Goal: Task Accomplishment & Management: Use online tool/utility

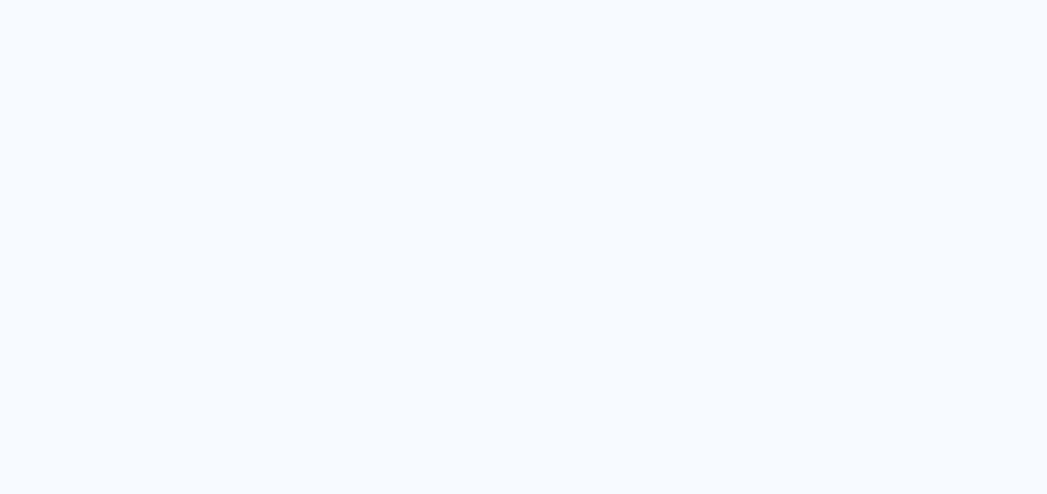
click at [360, 181] on quentale-app at bounding box center [523, 247] width 1047 height 494
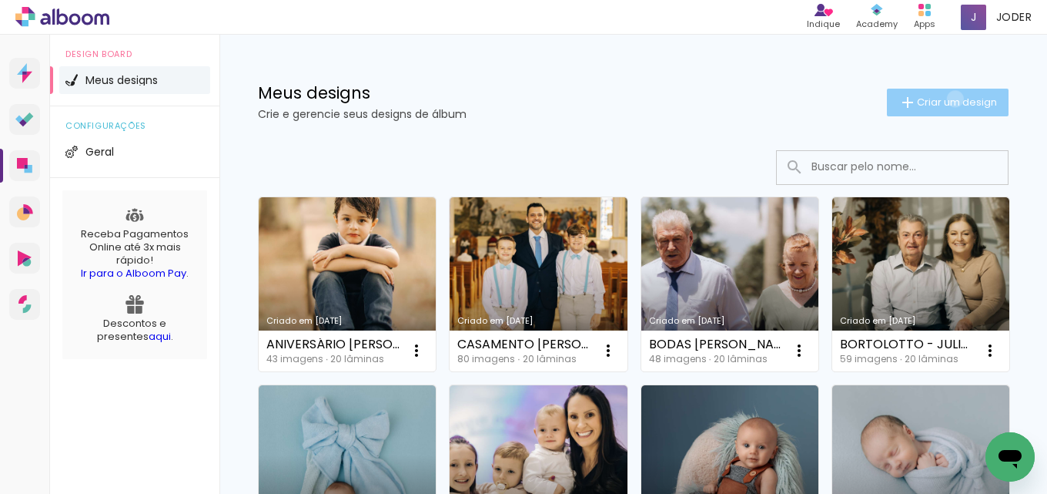
click at [941, 99] on span "Criar um design" at bounding box center [957, 102] width 80 height 10
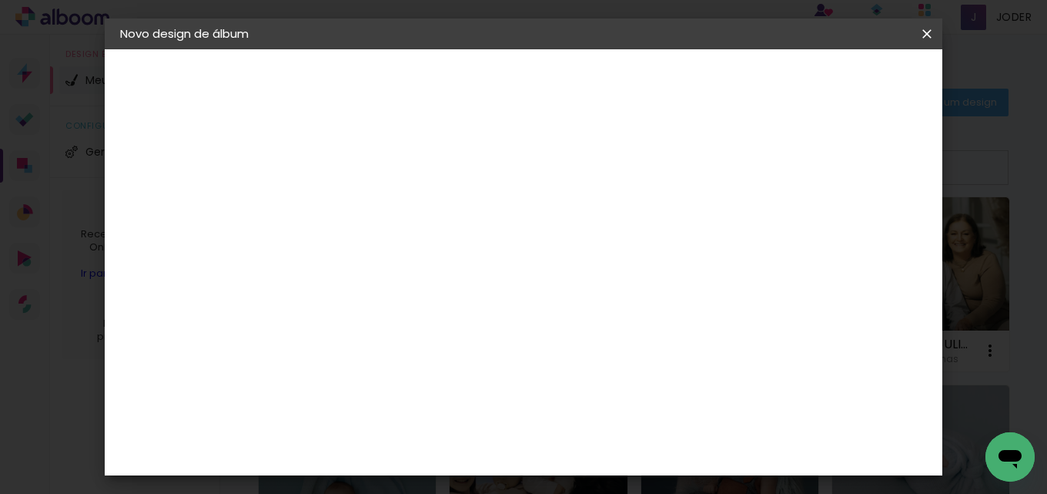
click at [372, 212] on input at bounding box center [372, 207] width 0 height 24
type input "c"
type input "CASAMENTO KETLIN E [PERSON_NAME] (2)"
type paper-input "CASAMENTO KETLIN E [PERSON_NAME] (2)"
click at [530, 73] on paper-button "Avançar" at bounding box center [491, 82] width 75 height 26
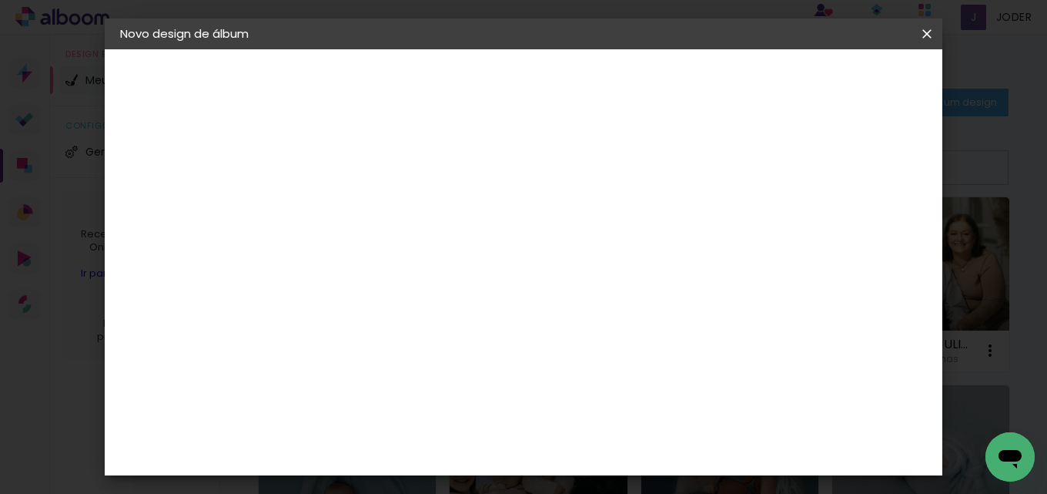
scroll to position [2849, 0]
click at [0, 0] on slot "Avançar" at bounding box center [0, 0] width 0 height 0
click at [451, 259] on iron-icon at bounding box center [441, 268] width 18 height 18
click at [558, 286] on paper-item "Premium" at bounding box center [624, 286] width 308 height 31
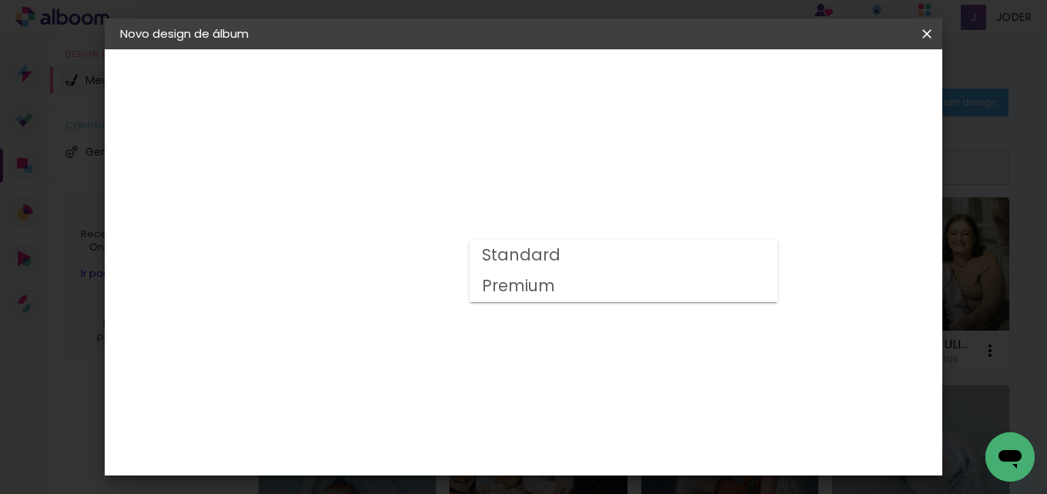
type input "Premium"
click at [476, 315] on span "30 × 30" at bounding box center [440, 331] width 72 height 32
click at [0, 0] on slot "Avançar" at bounding box center [0, 0] width 0 height 0
click at [569, 166] on div at bounding box center [562, 166] width 14 height 14
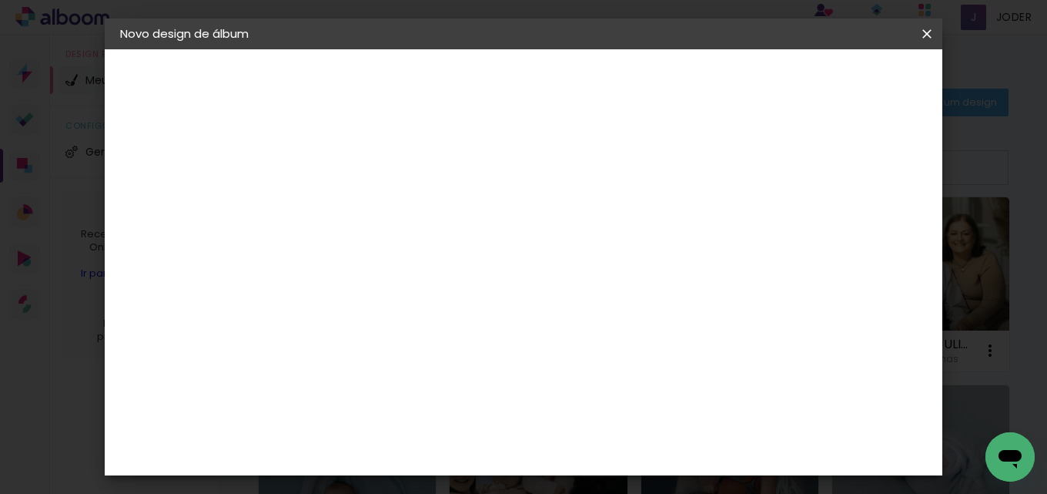
type paper-checkbox "on"
click at [656, 79] on span "Iniciar design" at bounding box center [638, 87] width 36 height 22
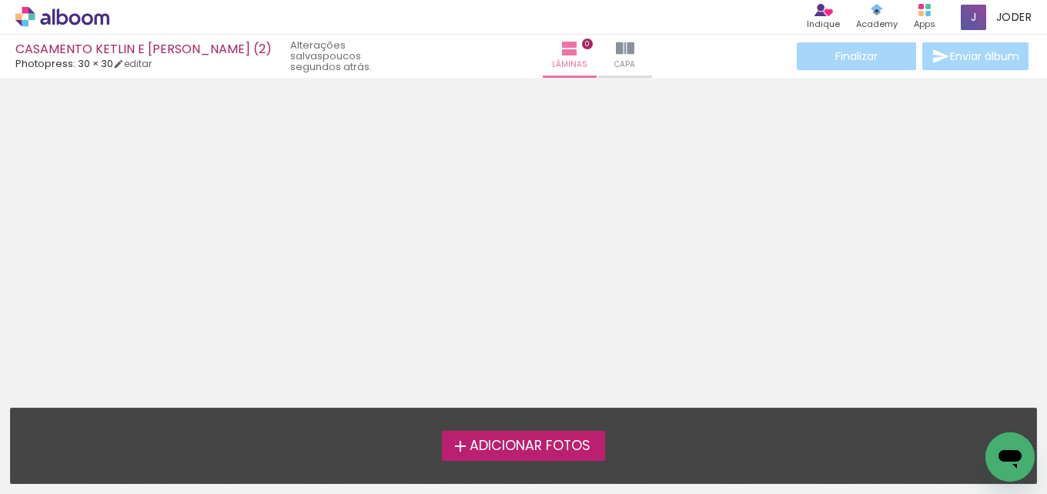
click at [541, 439] on span "Adicionar Fotos" at bounding box center [530, 446] width 121 height 14
click at [0, 0] on input "file" at bounding box center [0, 0] width 0 height 0
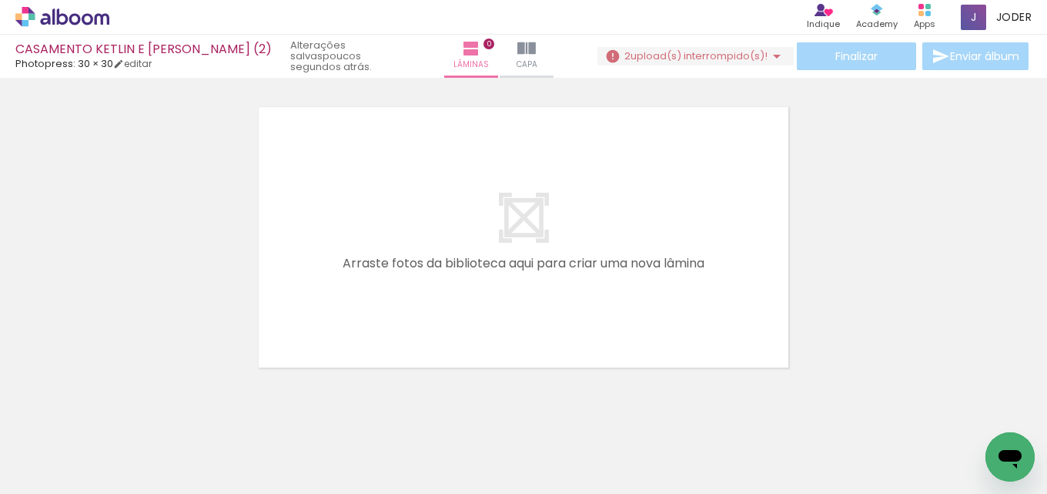
click at [768, 54] on iron-icon at bounding box center [777, 56] width 18 height 18
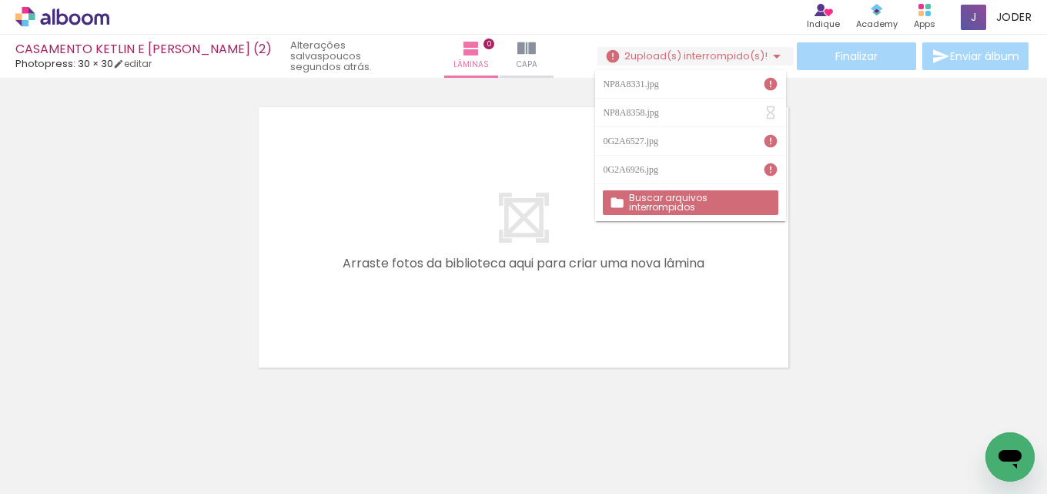
click at [0, 0] on slot "Buscar arquivos interrompidos" at bounding box center [0, 0] width 0 height 0
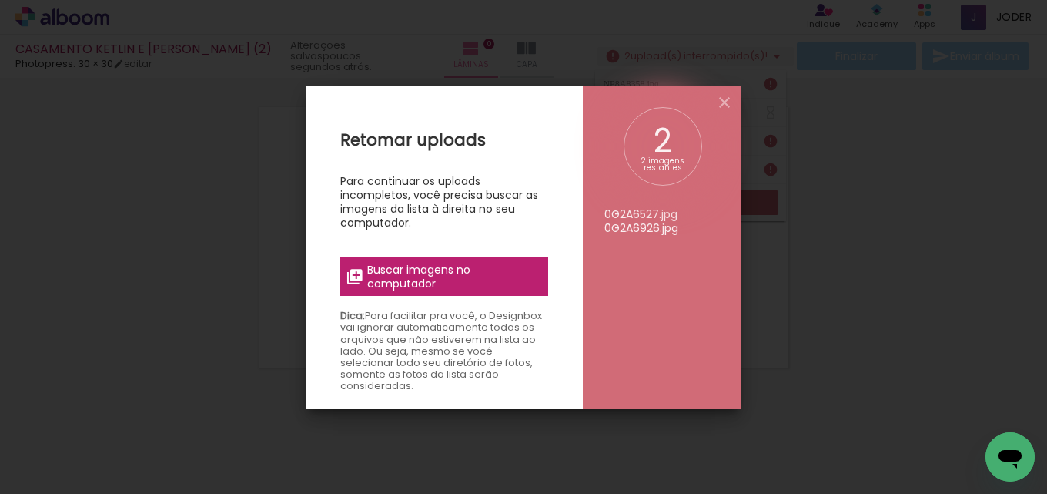
click at [666, 147] on div "2" at bounding box center [663, 141] width 54 height 32
click at [425, 278] on span "Buscar imagens no computador" at bounding box center [453, 277] width 172 height 28
click at [0, 0] on input "file" at bounding box center [0, 0] width 0 height 0
click at [725, 106] on iron-icon at bounding box center [724, 102] width 18 height 18
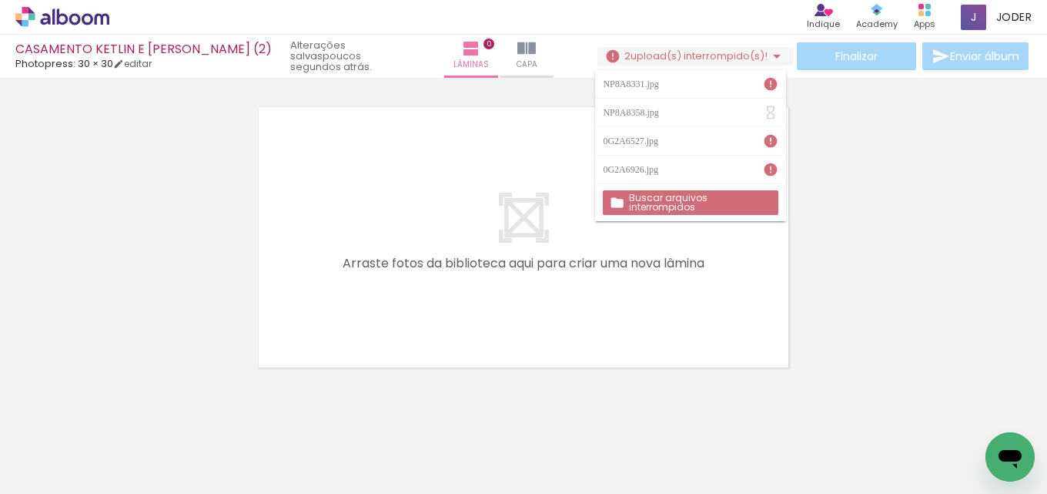
click at [839, 213] on div at bounding box center [523, 217] width 1047 height 309
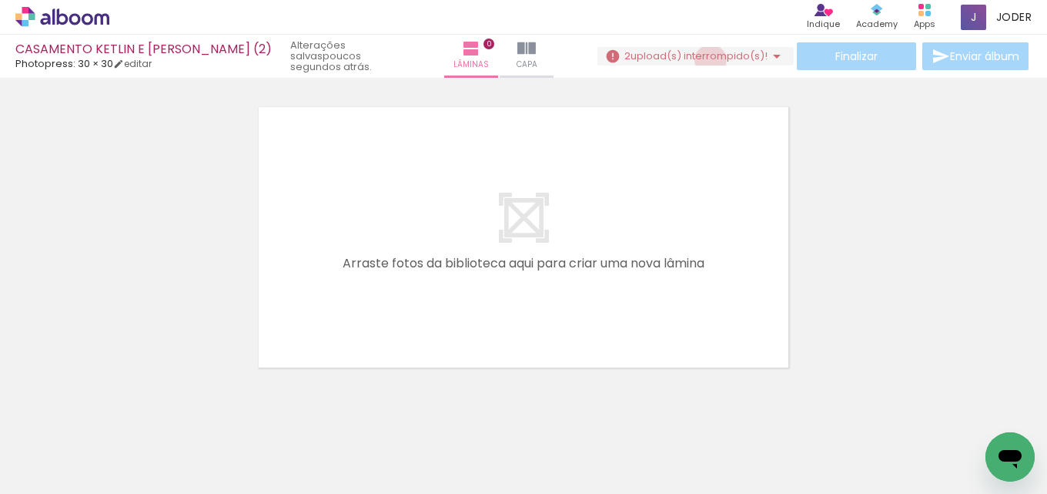
click at [705, 60] on span "upload(s) interrompido(s)!" at bounding box center [699, 56] width 137 height 15
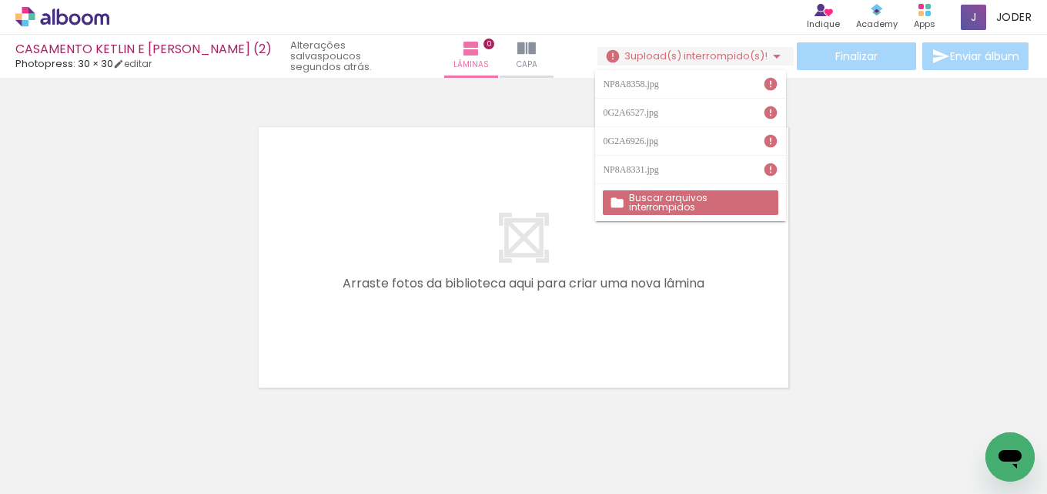
click at [685, 77] on paper-item "NP8A8358.jpg" at bounding box center [690, 84] width 190 height 28
click at [662, 109] on div "0G2A6527.jpg" at bounding box center [632, 112] width 59 height 9
click at [674, 156] on paper-item "NP8A8331.jpg" at bounding box center [690, 170] width 190 height 28
click at [662, 170] on div "NP8A8358.jpg" at bounding box center [632, 169] width 59 height 9
click at [642, 170] on div "NP8A8358.jpg" at bounding box center [632, 169] width 59 height 9
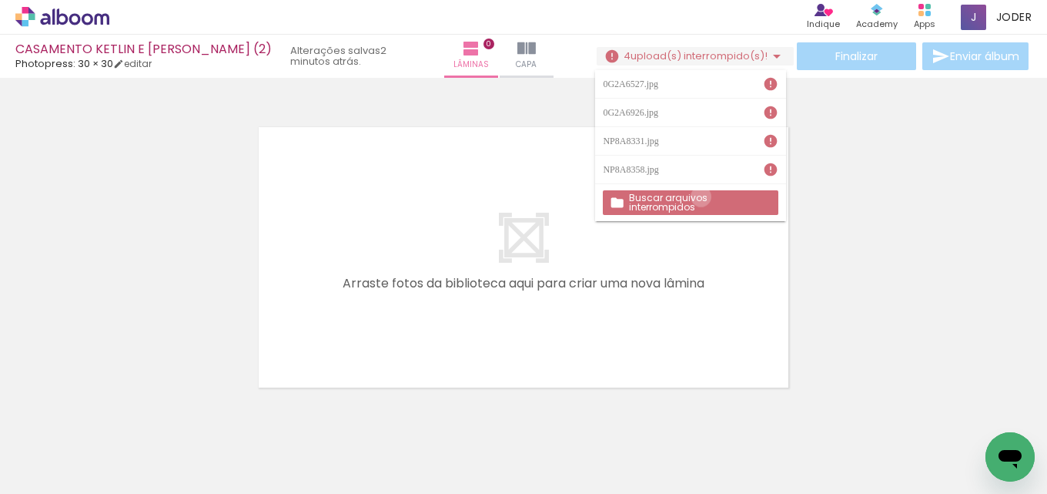
click at [0, 0] on slot "Buscar arquivos interrompidos" at bounding box center [0, 0] width 0 height 0
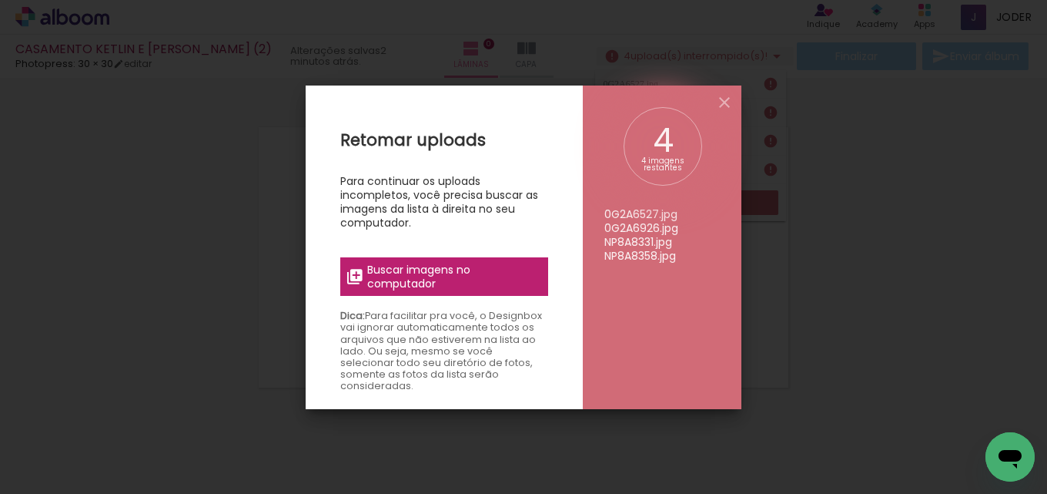
click at [424, 277] on span "Buscar imagens no computador" at bounding box center [453, 277] width 172 height 28
click at [0, 0] on input "file" at bounding box center [0, 0] width 0 height 0
click at [936, 251] on iron-overlay-backdrop at bounding box center [523, 247] width 1047 height 494
click at [726, 104] on iron-icon at bounding box center [724, 102] width 18 height 18
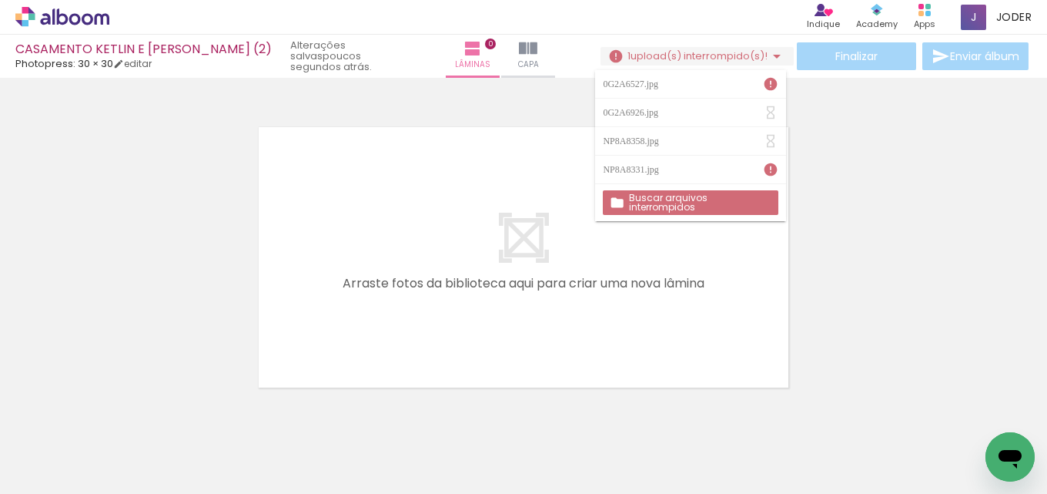
click at [926, 237] on div at bounding box center [523, 237] width 1047 height 309
